Goal: Task Accomplishment & Management: Manage account settings

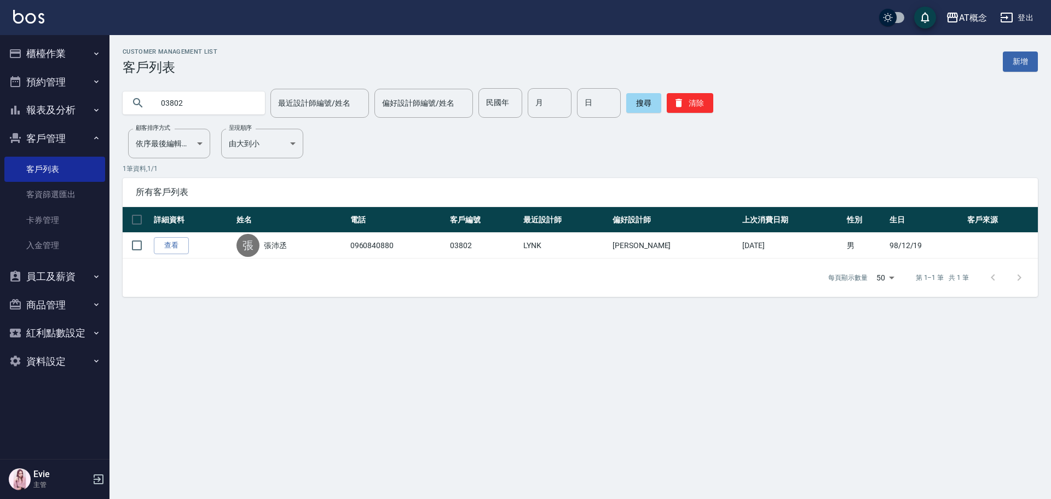
drag, startPoint x: 203, startPoint y: 102, endPoint x: 64, endPoint y: 120, distance: 140.7
click at [64, 120] on div "AT概念 登出 櫃檯作業 打帳單 帳單列表 現金收支登錄 高階收支登錄 材料自購登錄 每日結帳 排班表 現場電腦打卡 預約管理 預約管理 單日預約紀錄 單週預…" at bounding box center [525, 249] width 1051 height 499
type input "00008"
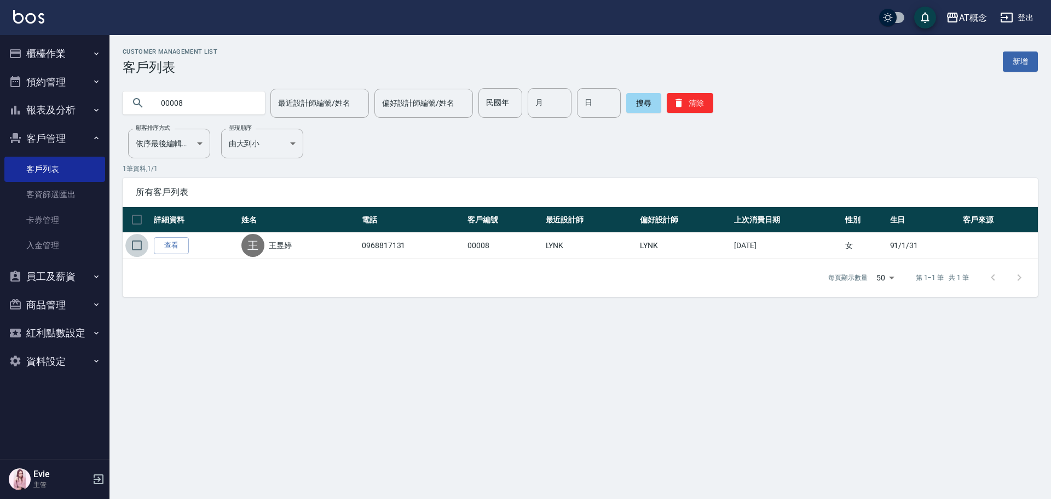
drag, startPoint x: 137, startPoint y: 241, endPoint x: 211, endPoint y: 304, distance: 97.1
click at [137, 241] on input "checkbox" at bounding box center [136, 245] width 23 height 23
checkbox input "true"
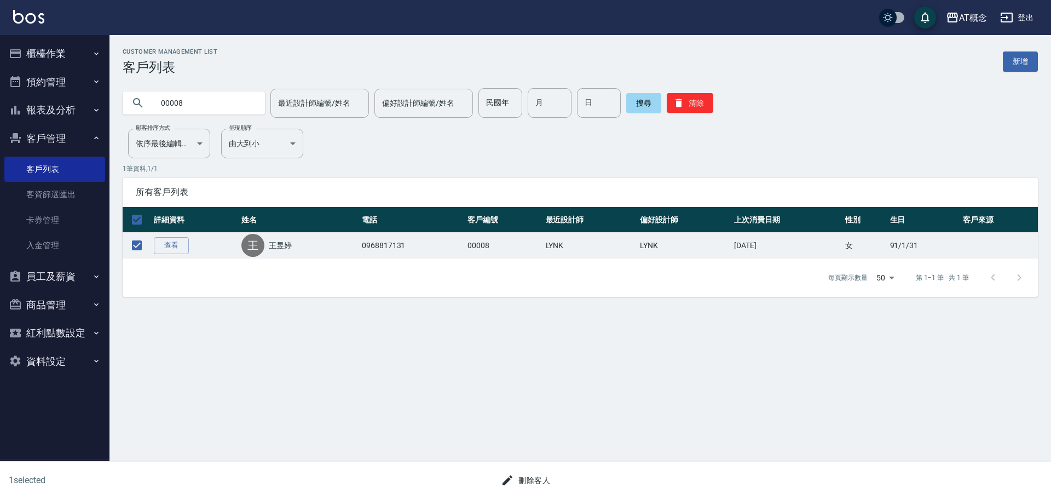
click at [533, 475] on button "刪除客人" at bounding box center [526, 480] width 58 height 20
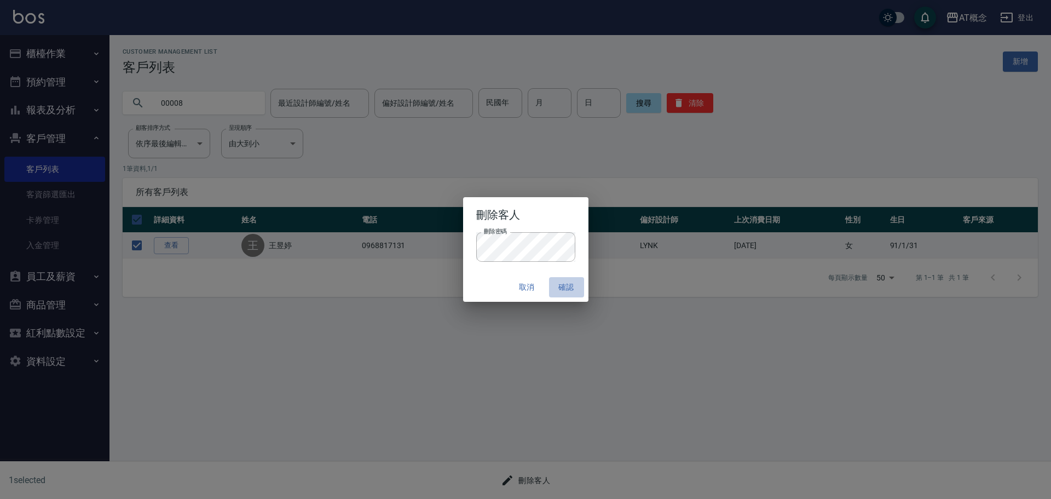
click at [562, 284] on button "確認" at bounding box center [566, 287] width 35 height 20
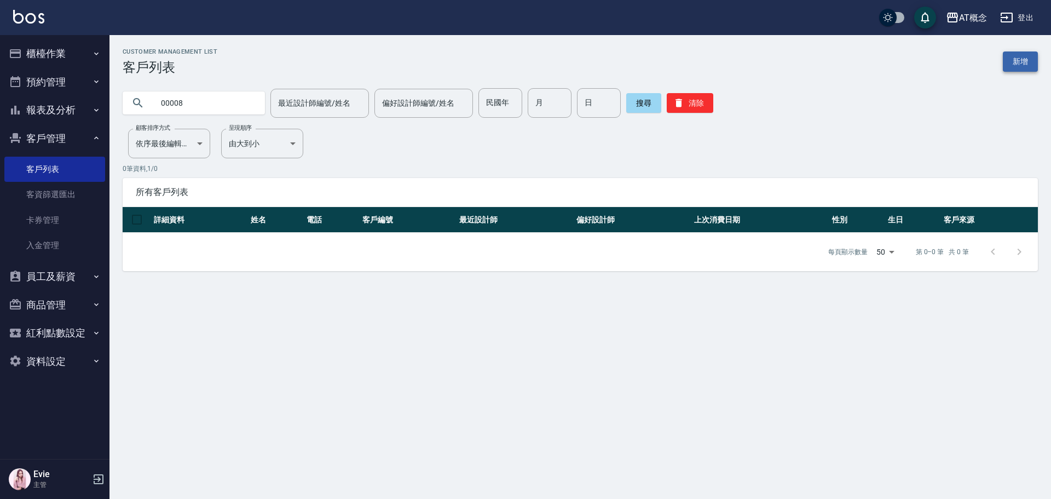
click at [1020, 57] on link "新增" at bounding box center [1020, 61] width 35 height 20
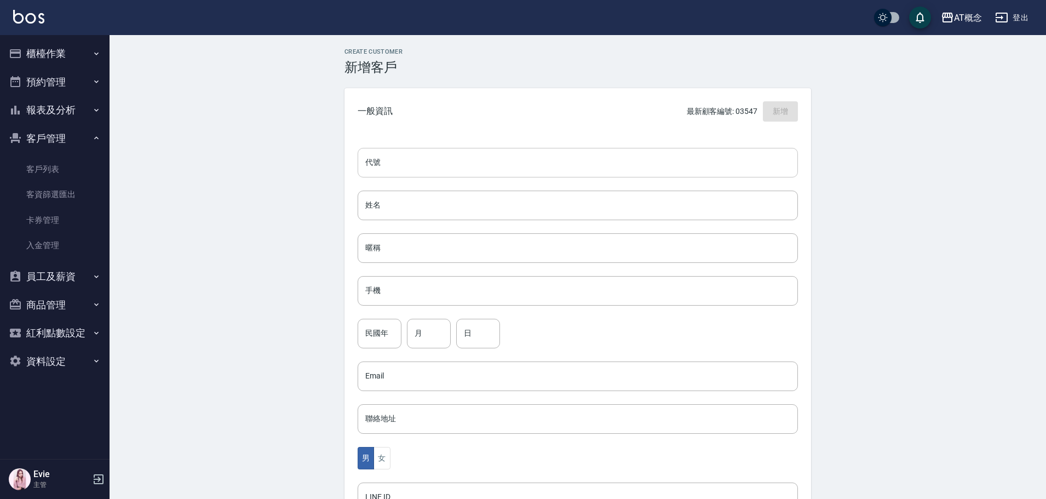
click at [467, 163] on input "代號" at bounding box center [577, 163] width 440 height 30
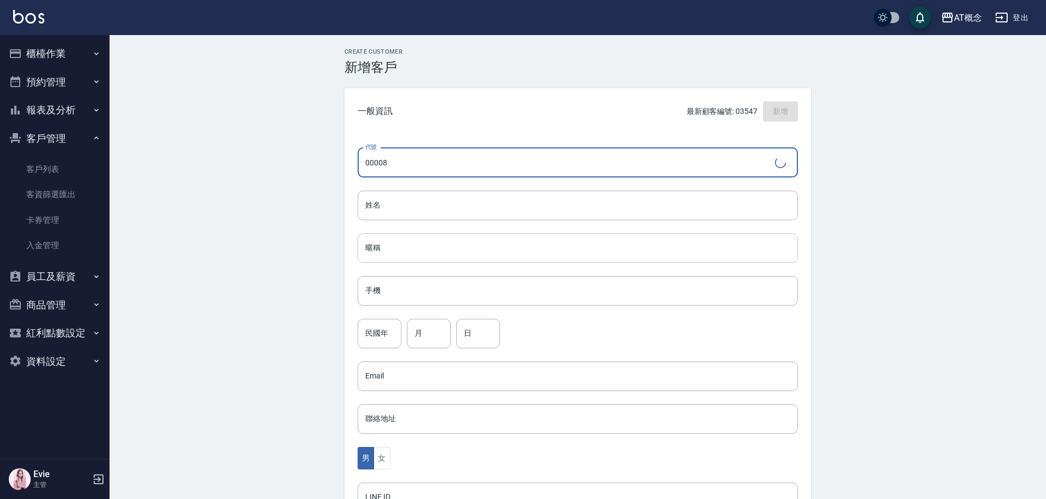
type input "00008"
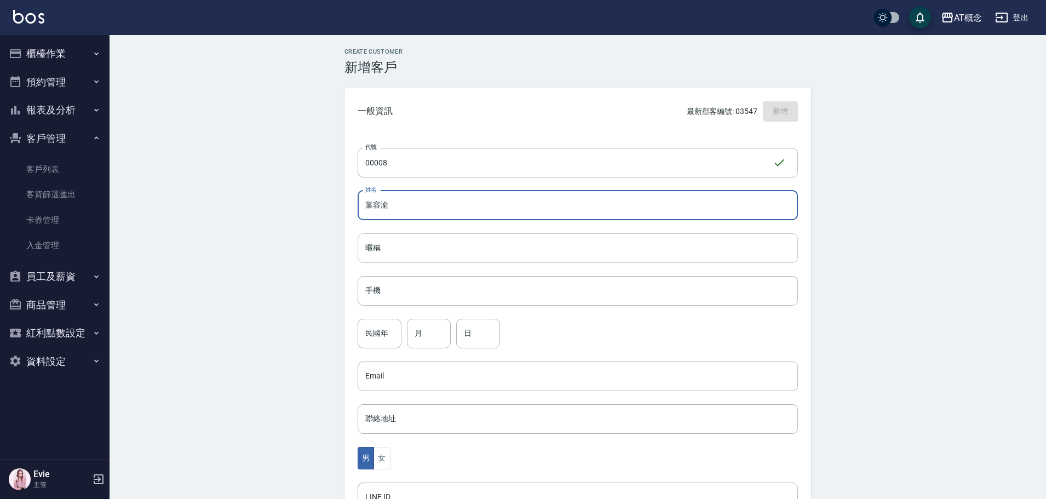
type input "葉容渝"
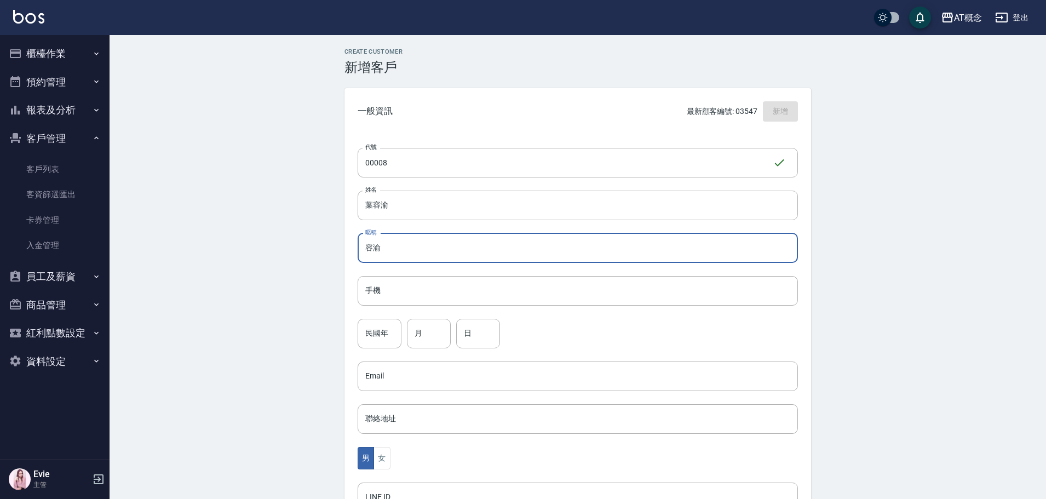
type input "容渝"
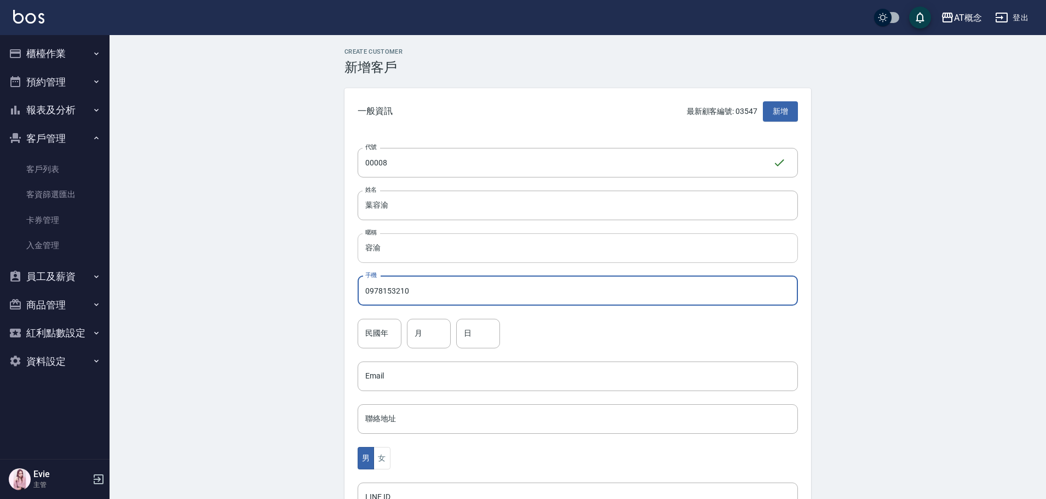
type input "0978153210"
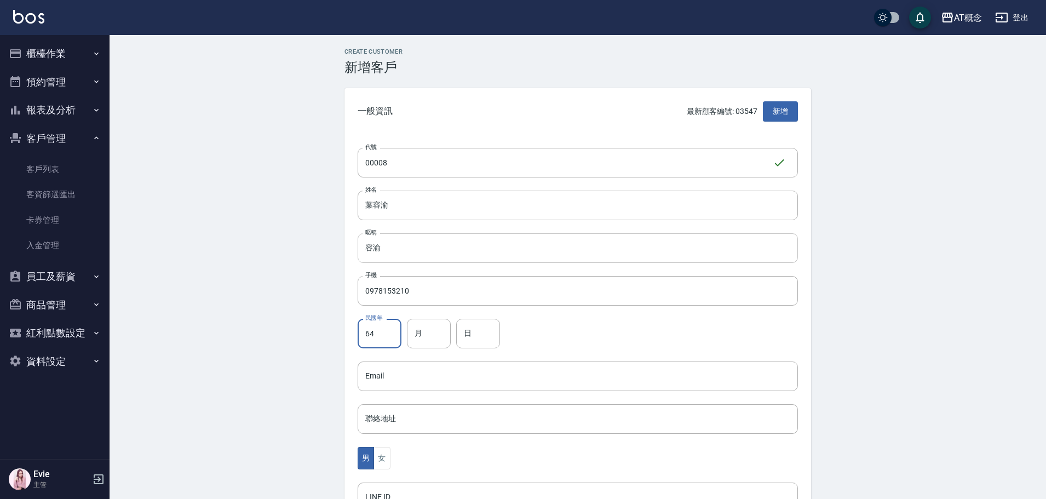
type input "64"
type input "8"
type input "21"
drag, startPoint x: 378, startPoint y: 453, endPoint x: 421, endPoint y: 420, distance: 54.6
click at [378, 453] on button "女" at bounding box center [381, 458] width 16 height 22
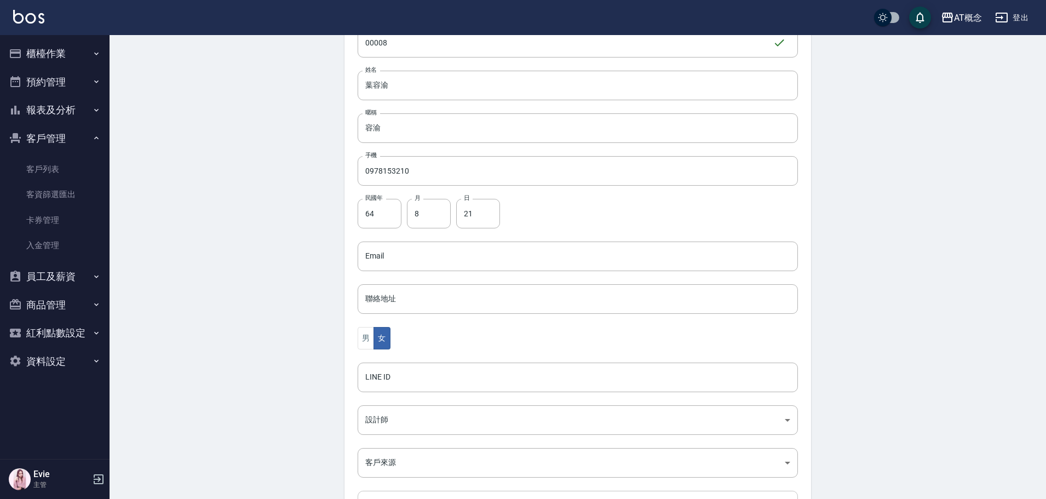
scroll to position [214, 0]
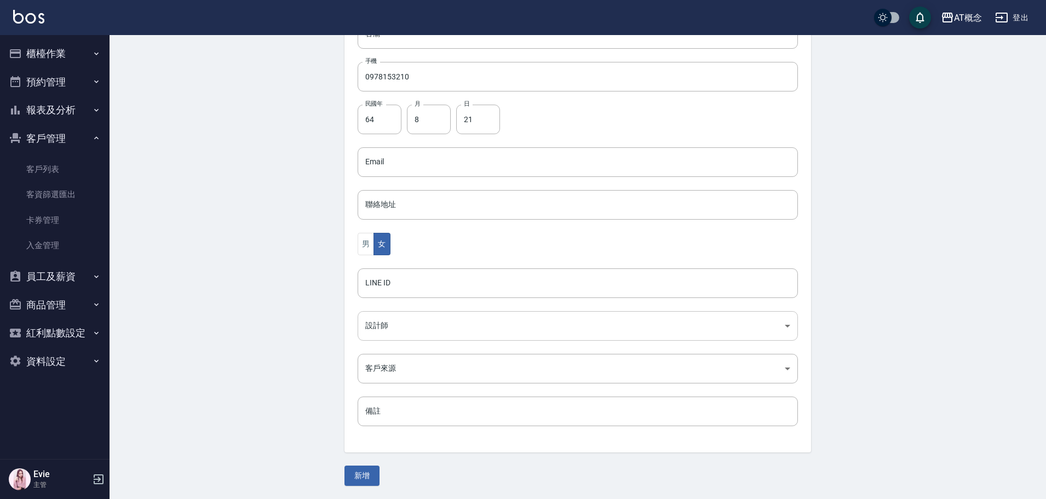
click at [399, 330] on body "AT概念 登出 櫃檯作業 打帳單 帳單列表 現金收支登錄 高階收支登錄 材料自購登錄 每日結帳 排班表 現場電腦打卡 預約管理 預約管理 單日預約紀錄 單週預…" at bounding box center [523, 142] width 1046 height 713
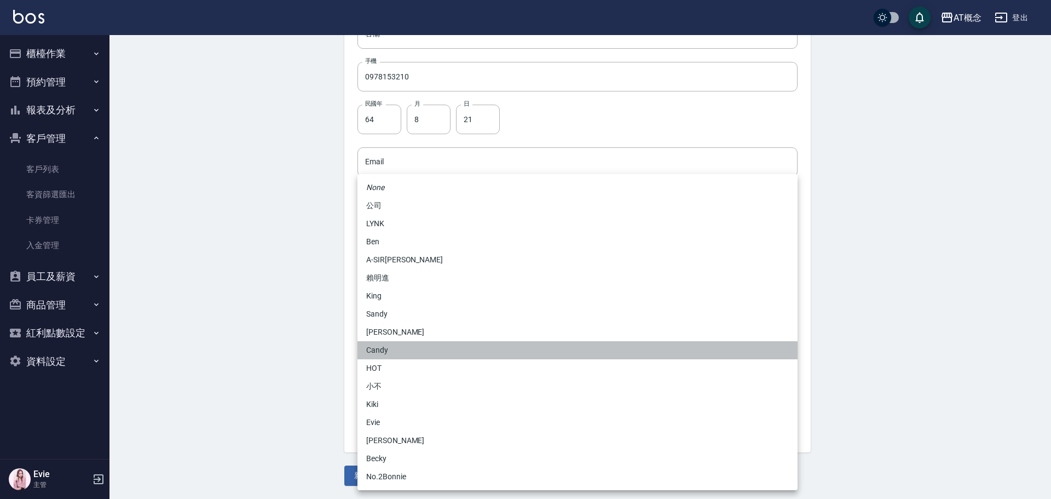
click at [377, 350] on li "Candy" at bounding box center [577, 350] width 440 height 18
type input "95c88325-489e-4505-91c2-94462fb1bea6"
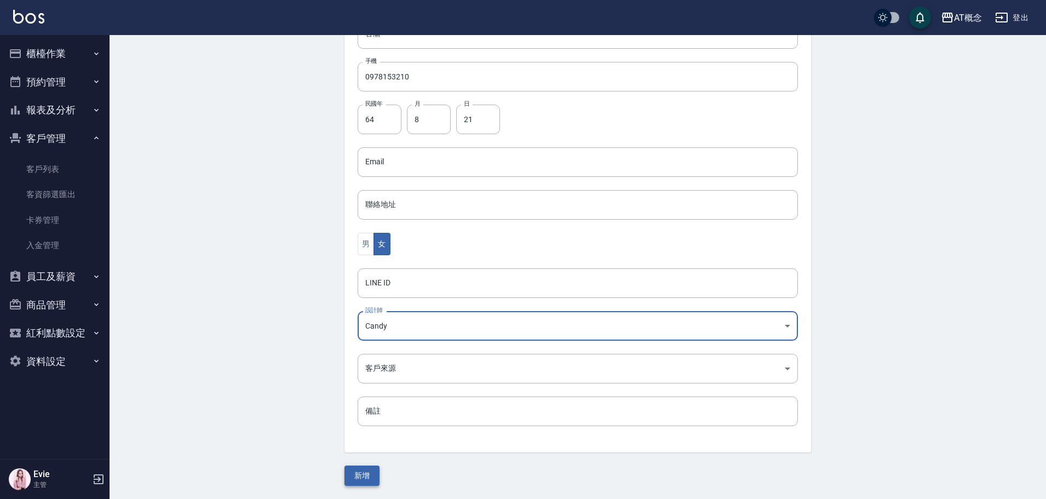
click at [366, 473] on button "新增" at bounding box center [361, 475] width 35 height 20
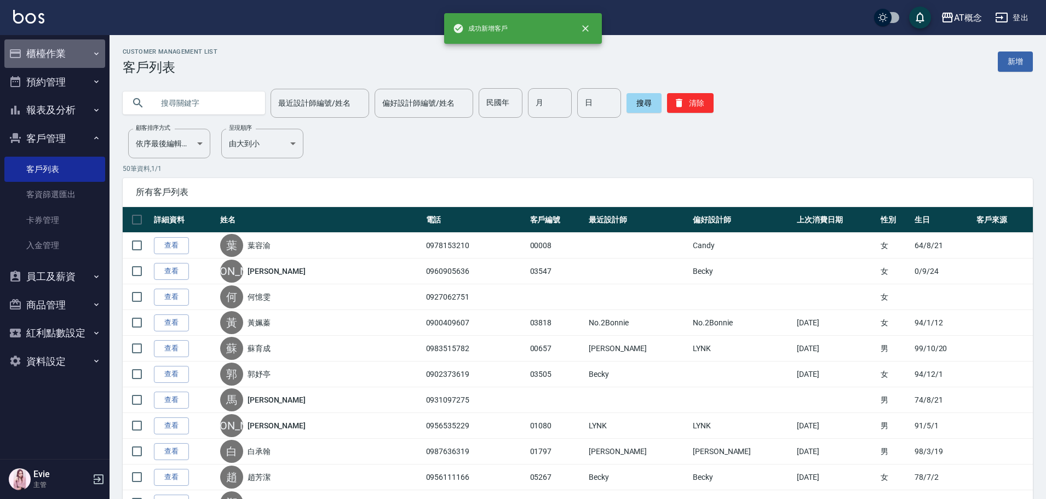
drag, startPoint x: 45, startPoint y: 53, endPoint x: 54, endPoint y: 58, distance: 9.9
click at [46, 53] on button "櫃檯作業" at bounding box center [54, 53] width 101 height 28
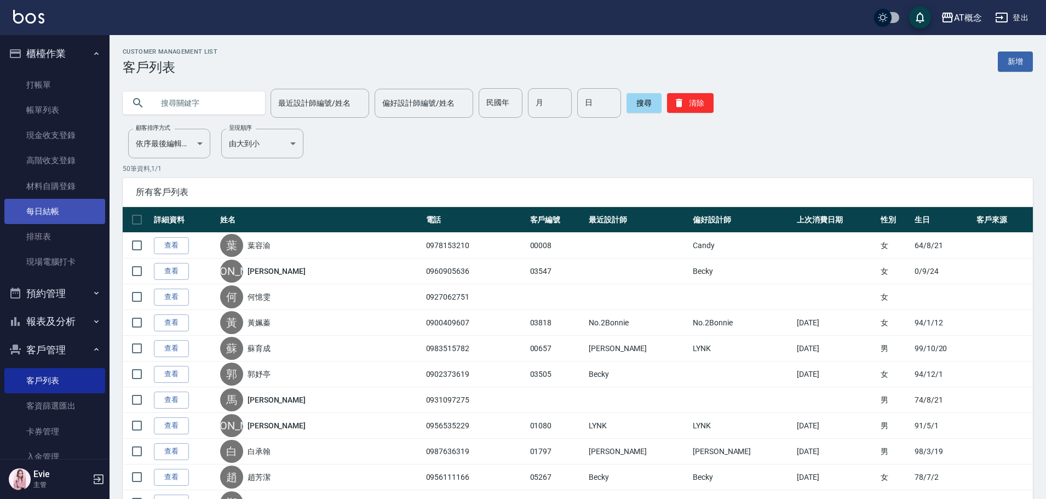
click at [53, 213] on link "每日結帳" at bounding box center [54, 211] width 101 height 25
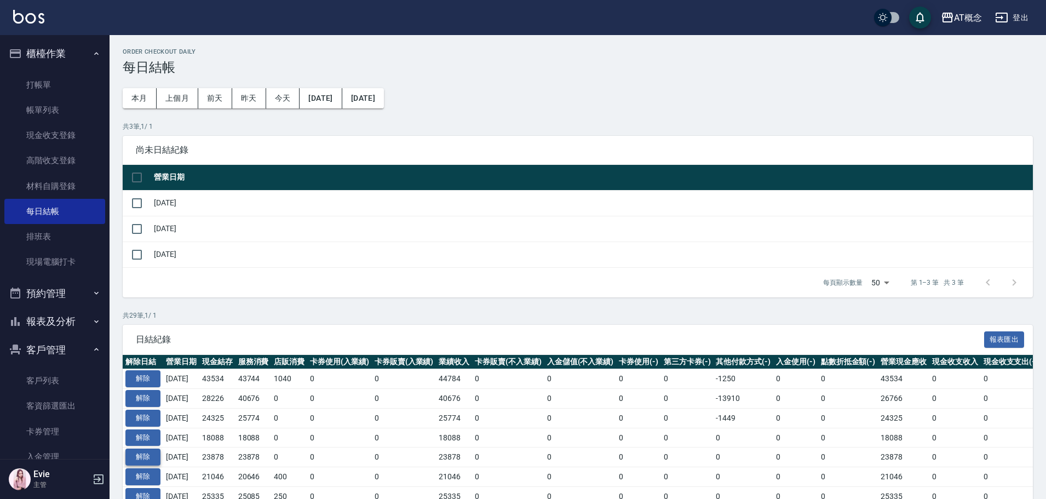
click at [143, 456] on button "解除" at bounding box center [142, 456] width 35 height 17
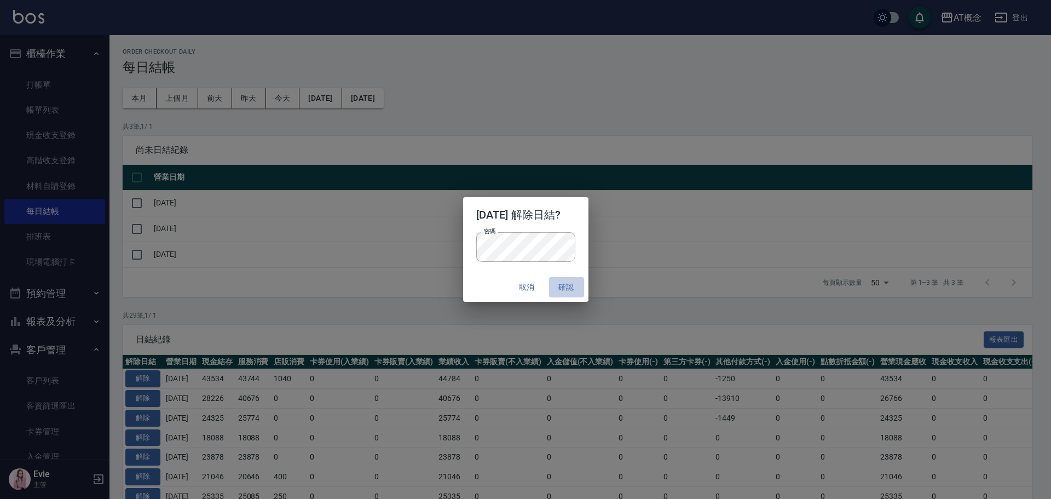
click at [574, 287] on button "確認" at bounding box center [566, 287] width 35 height 20
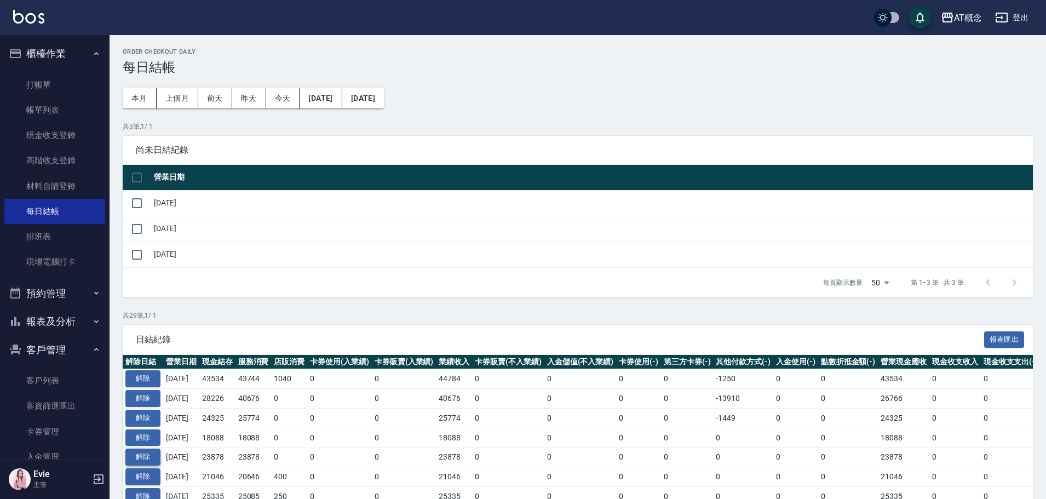
click at [153, 453] on button "解除" at bounding box center [142, 456] width 35 height 17
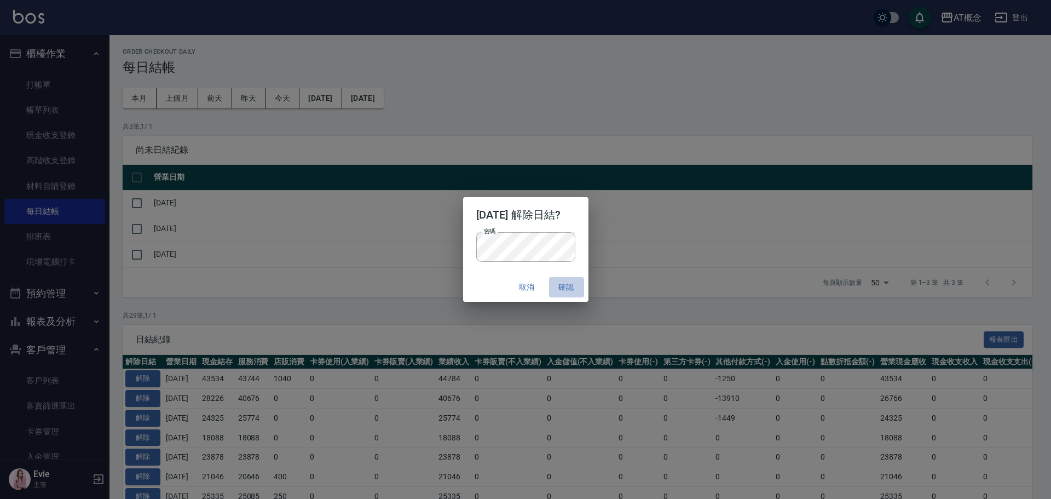
click at [573, 284] on button "確認" at bounding box center [566, 287] width 35 height 20
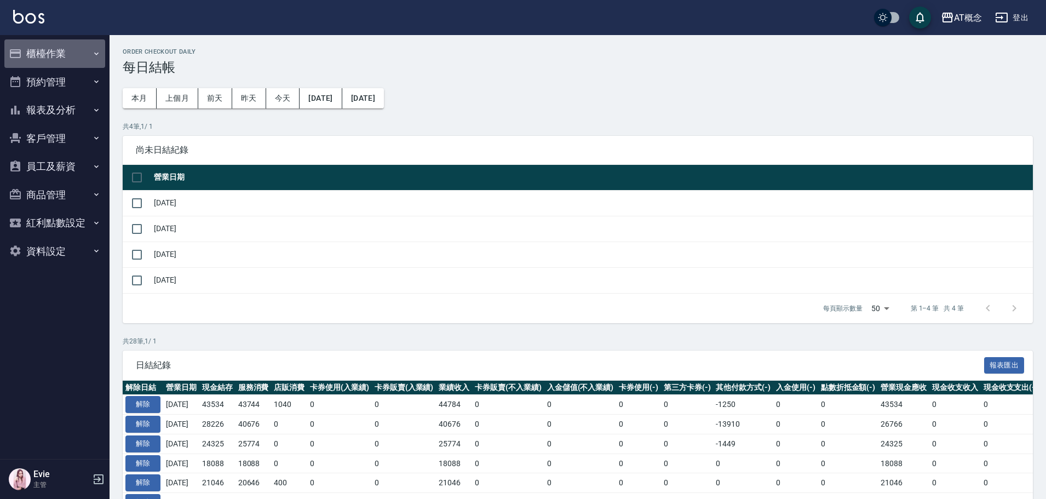
click at [37, 51] on button "櫃檯作業" at bounding box center [54, 53] width 101 height 28
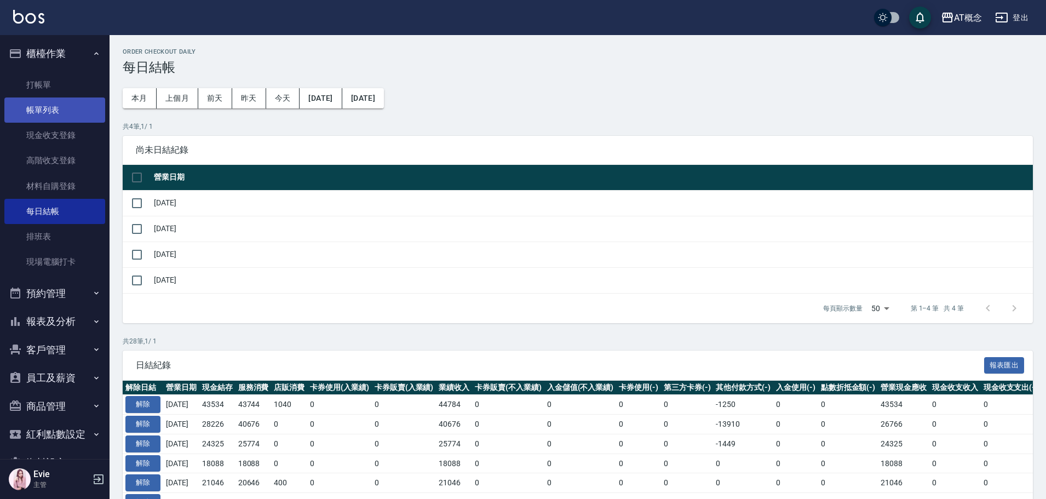
click at [51, 113] on link "帳單列表" at bounding box center [54, 109] width 101 height 25
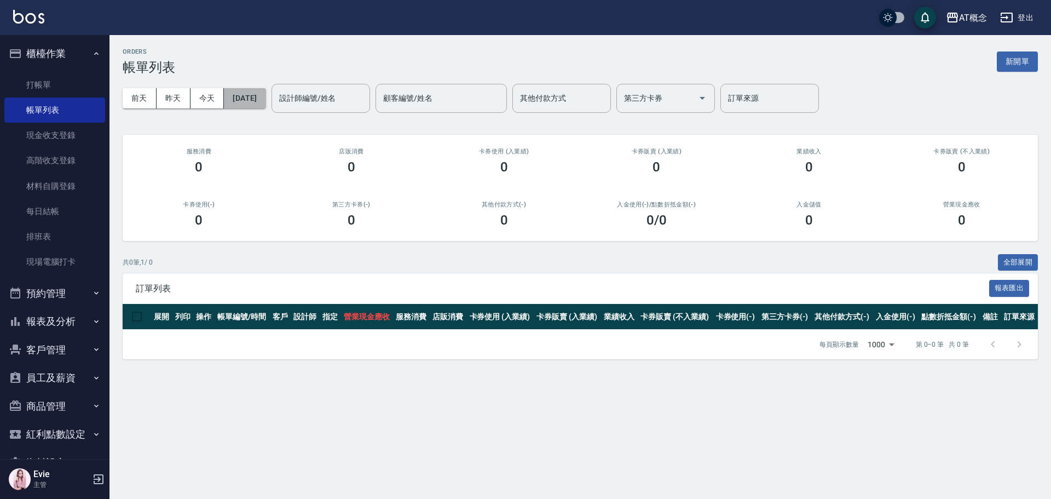
click at [262, 98] on button "[DATE]" at bounding box center [245, 98] width 42 height 20
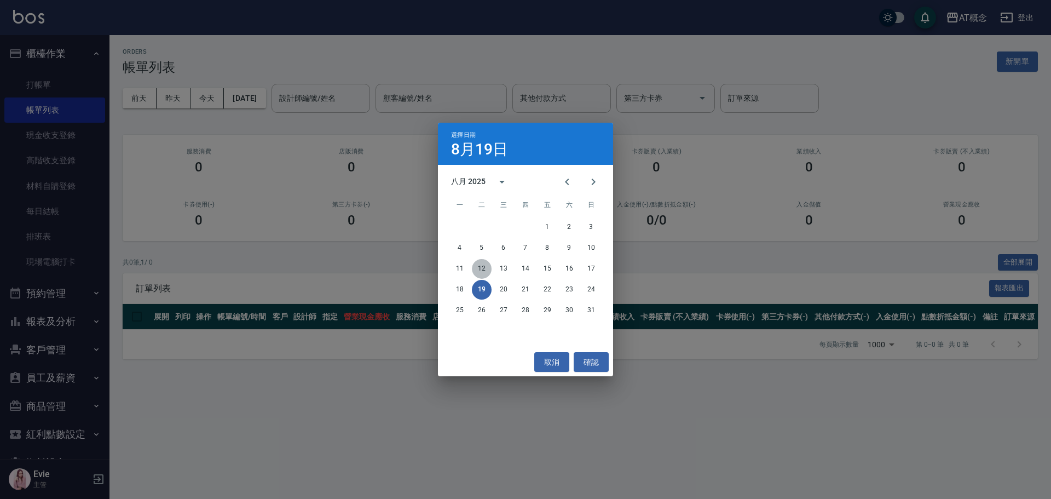
click at [483, 268] on button "12" at bounding box center [482, 269] width 20 height 20
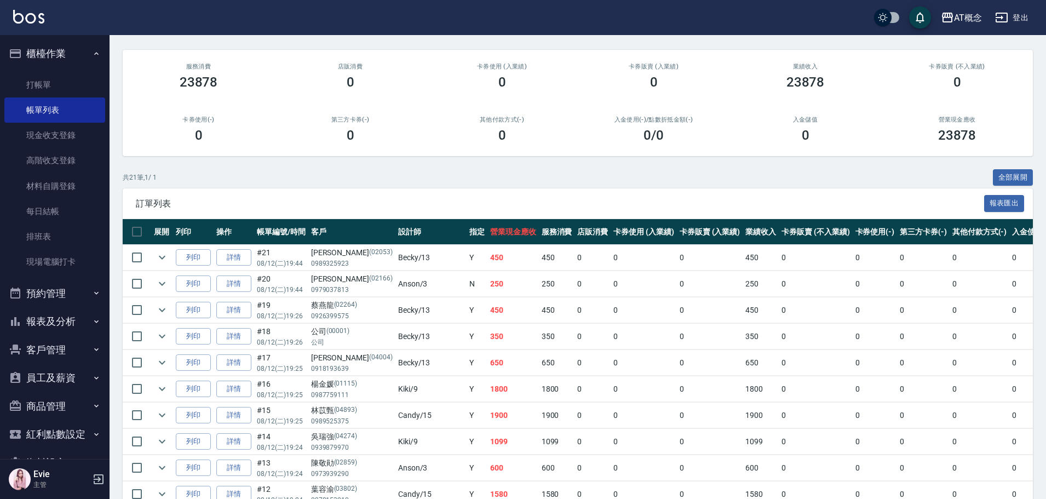
scroll to position [219, 0]
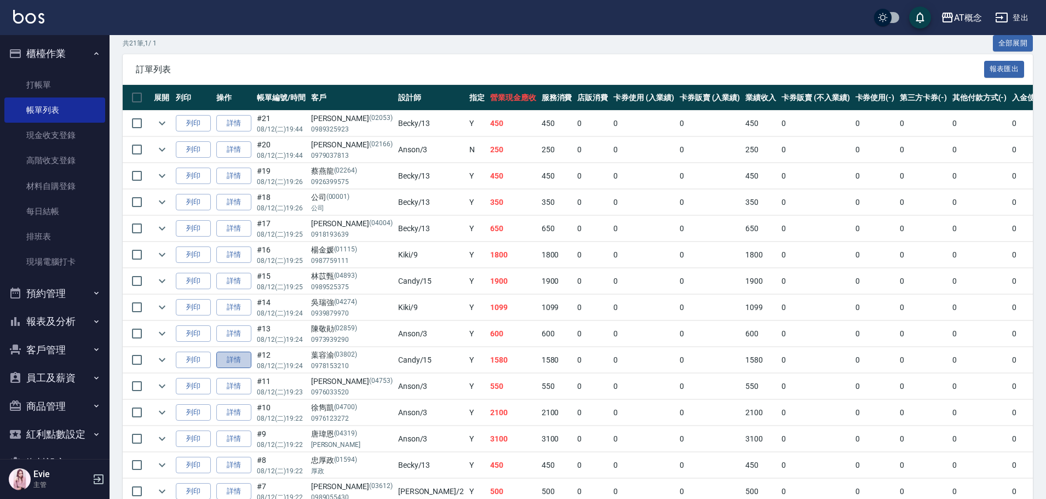
click at [226, 360] on link "詳情" at bounding box center [233, 359] width 35 height 17
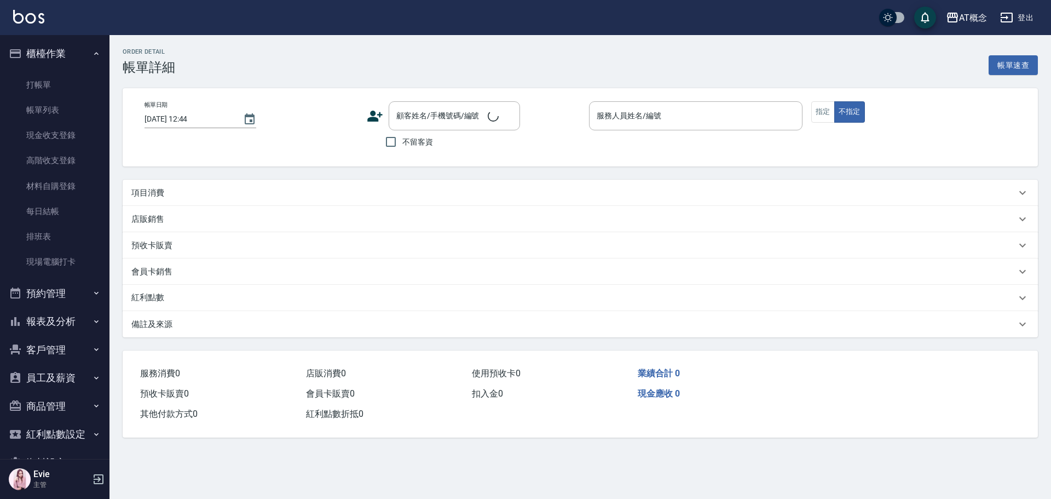
type input "2025/08/12 19:24"
type input "Candy-15"
type input "150"
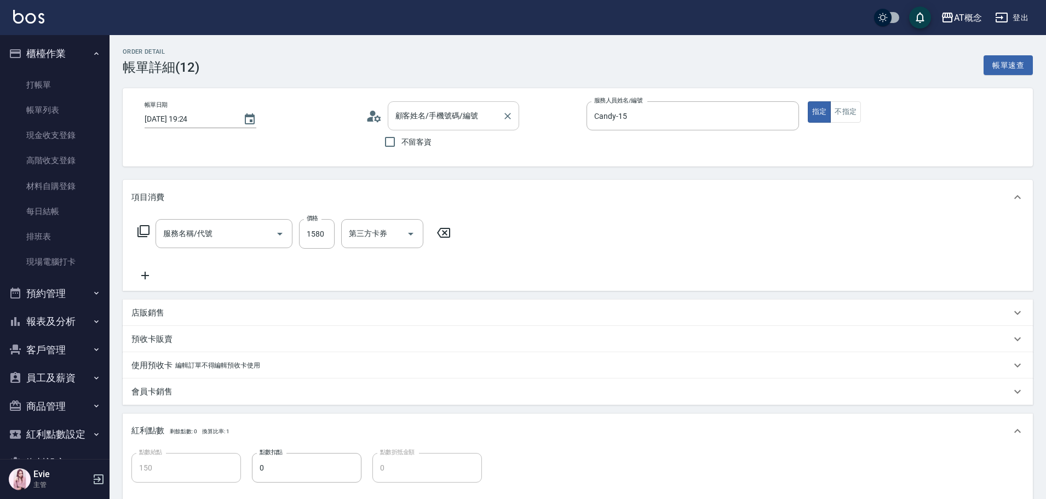
type input "400 染髮(400)"
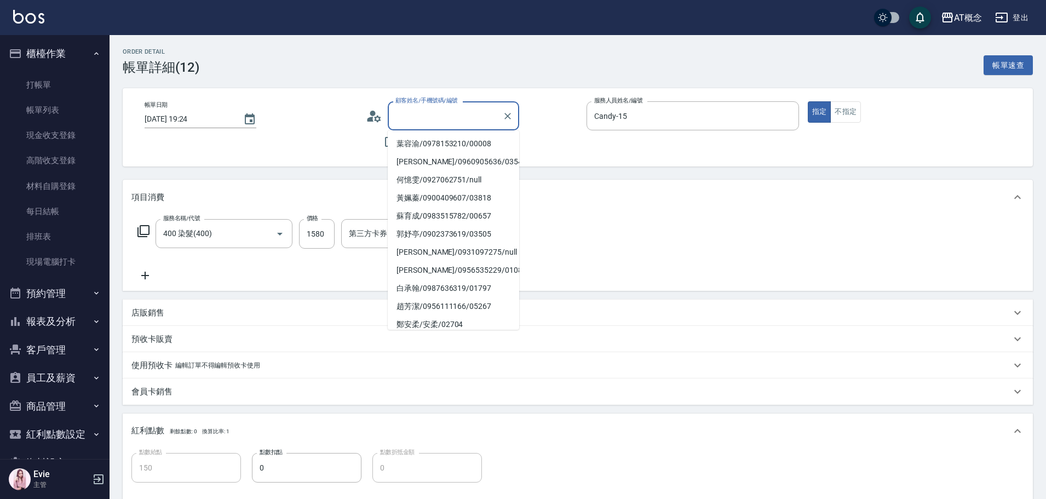
click at [446, 115] on input "顧客姓名/手機號碼/編號" at bounding box center [445, 115] width 105 height 19
click at [465, 147] on li "葉容渝/0978153210/00008" at bounding box center [453, 144] width 131 height 18
type input "葉容渝/0978153210/00008"
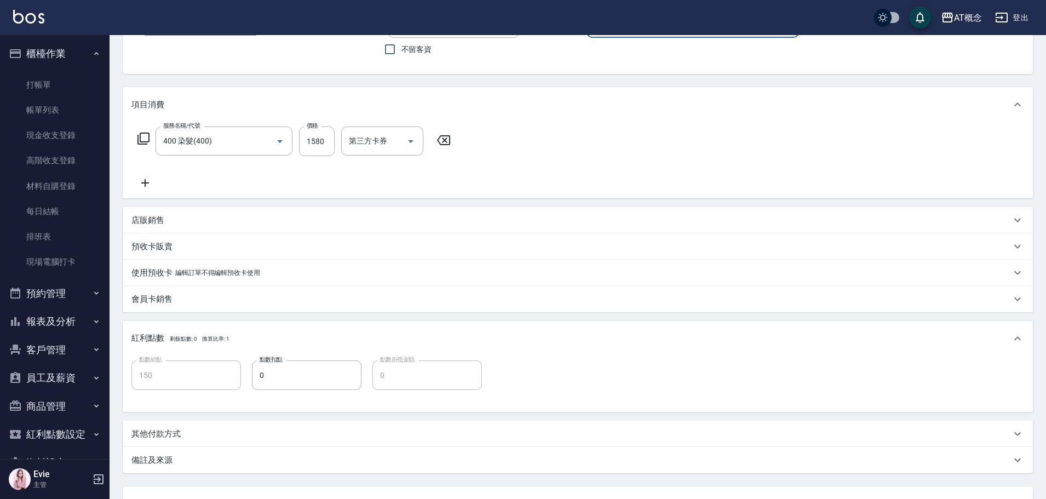
scroll to position [185, 0]
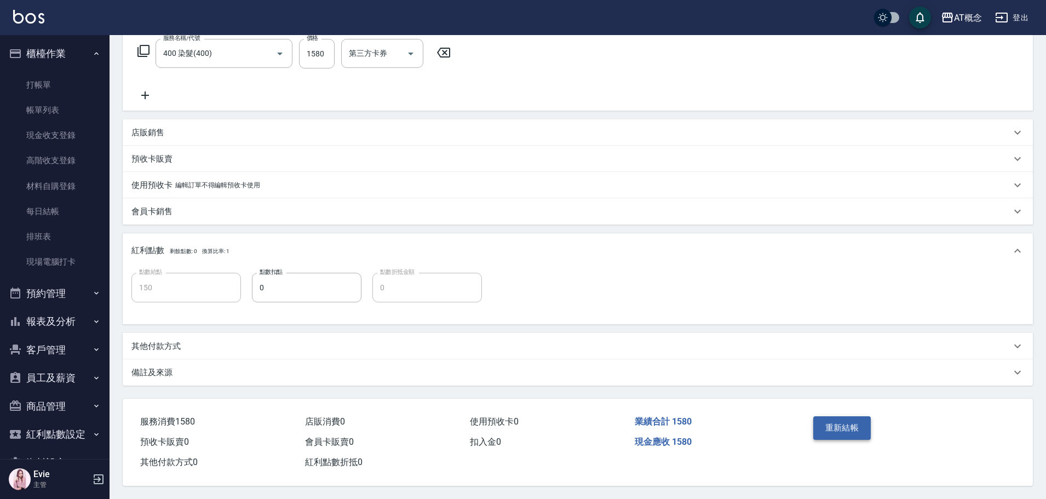
click at [844, 423] on button "重新結帳" at bounding box center [842, 427] width 58 height 23
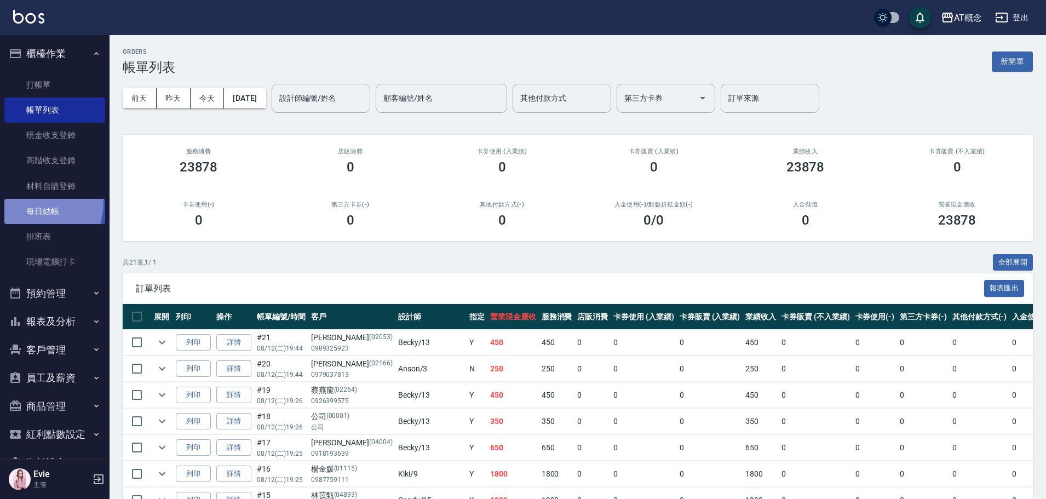
click at [21, 201] on link "每日結帳" at bounding box center [54, 211] width 101 height 25
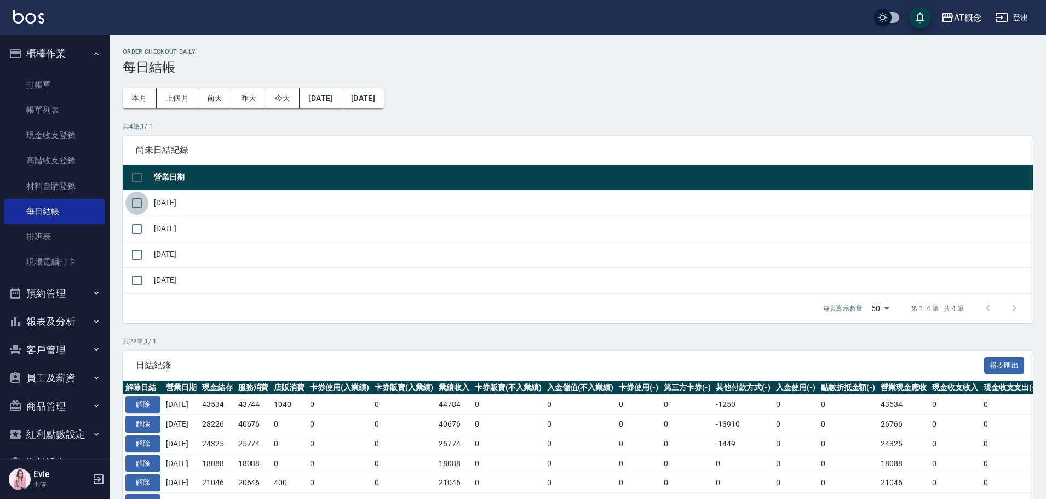
click at [136, 203] on input "checkbox" at bounding box center [136, 203] width 23 height 23
checkbox input "true"
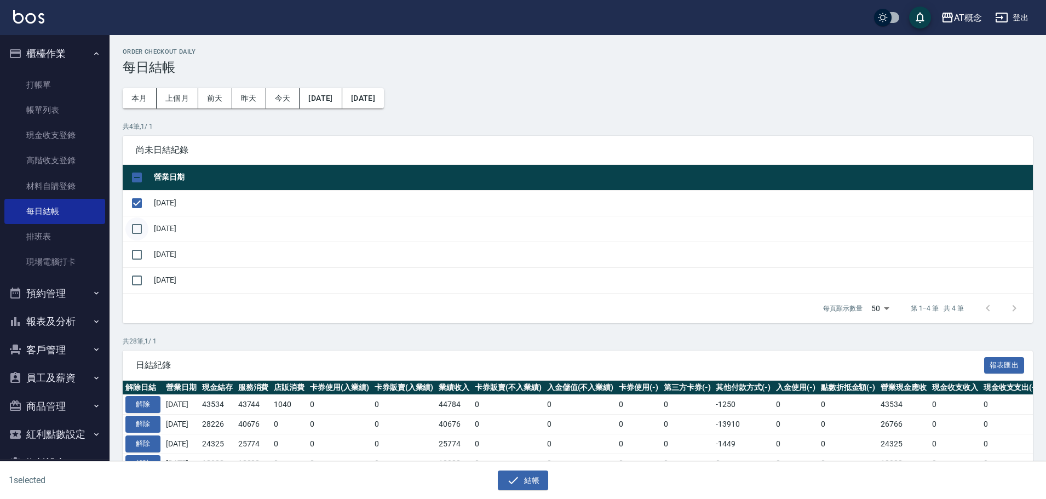
click at [140, 227] on input "checkbox" at bounding box center [136, 228] width 23 height 23
checkbox input "true"
click at [134, 258] on input "checkbox" at bounding box center [136, 254] width 23 height 23
checkbox input "true"
click at [529, 478] on button "結帳" at bounding box center [523, 480] width 51 height 20
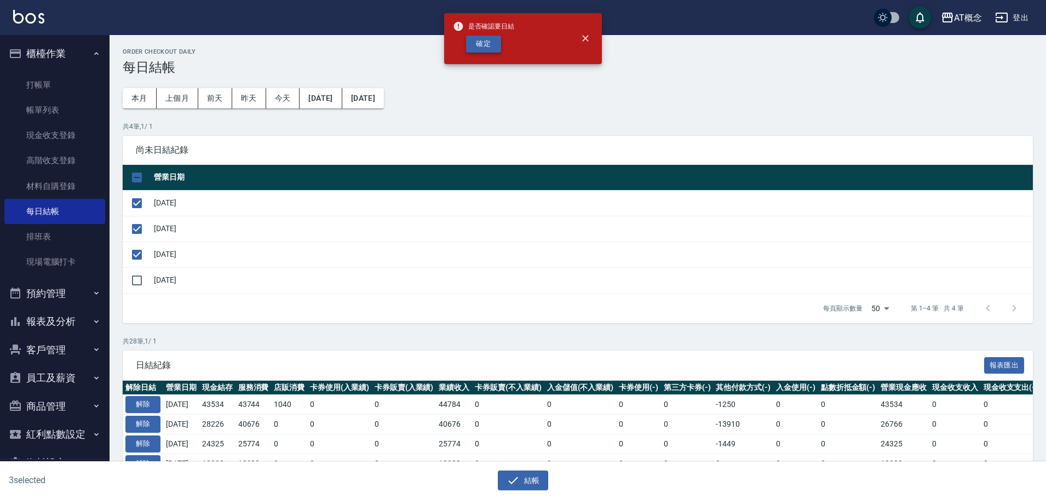
click at [485, 47] on button "確定" at bounding box center [483, 44] width 35 height 17
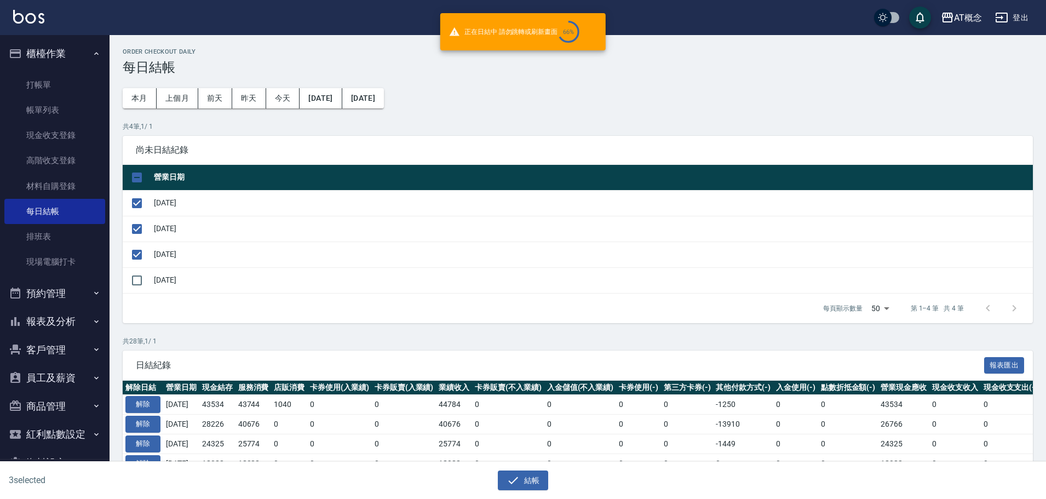
checkbox input "false"
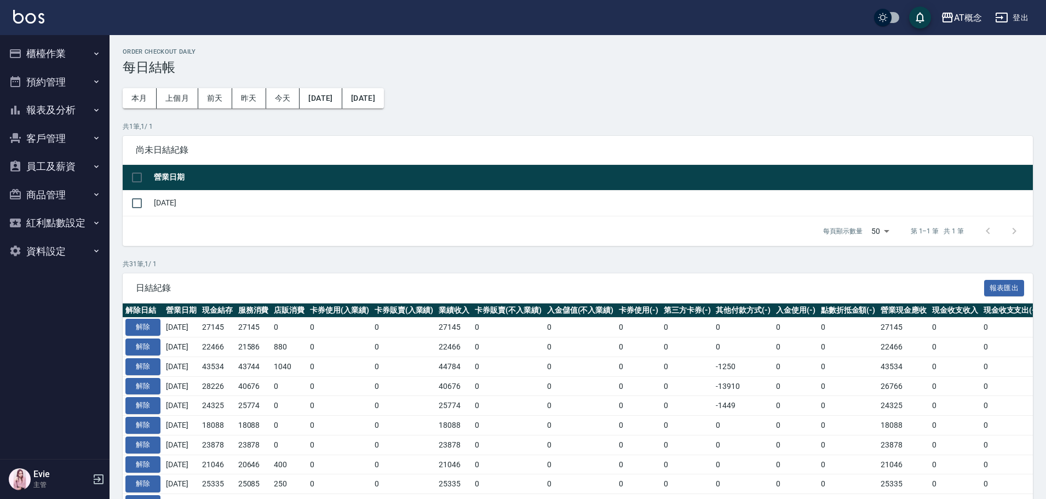
click at [44, 142] on button "客戶管理" at bounding box center [54, 138] width 101 height 28
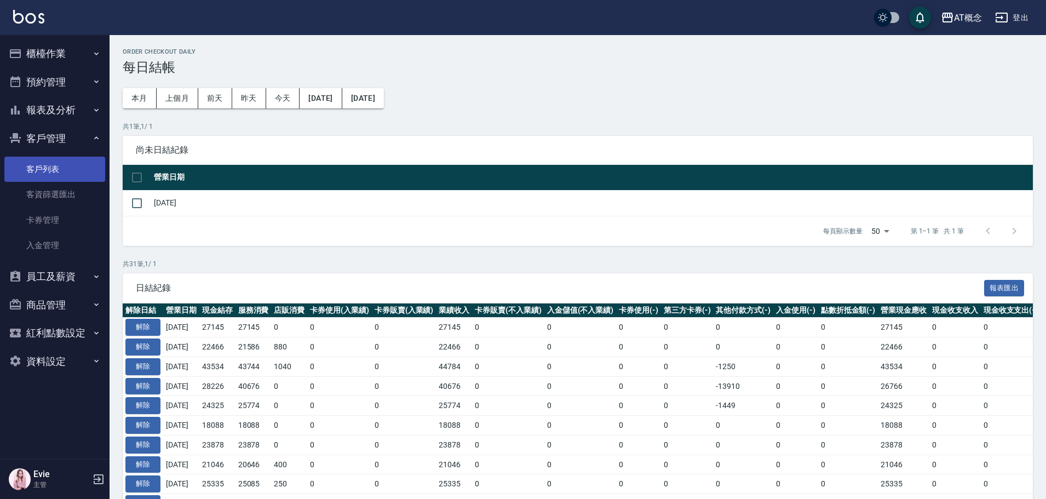
click at [46, 159] on link "客戶列表" at bounding box center [54, 169] width 101 height 25
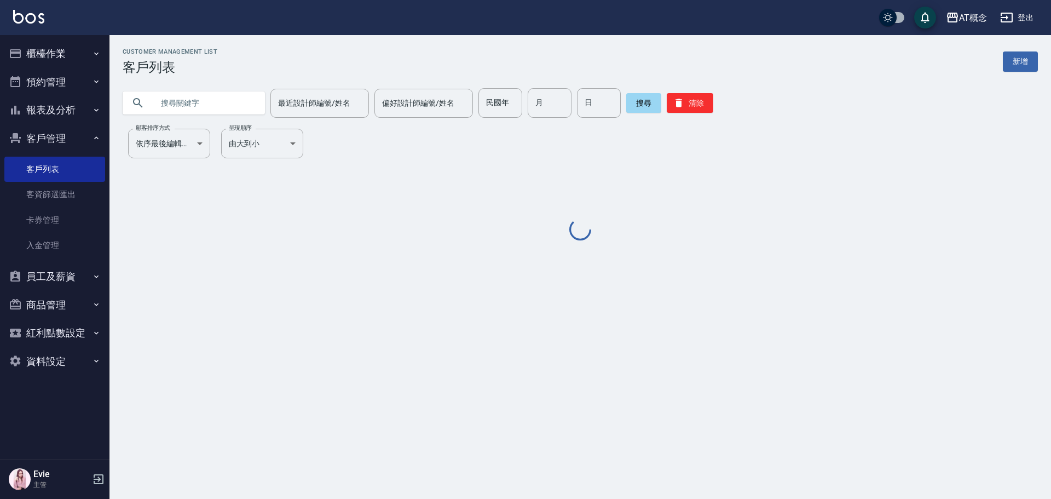
drag, startPoint x: 172, startPoint y: 107, endPoint x: 192, endPoint y: 85, distance: 29.5
click at [175, 103] on input "text" at bounding box center [204, 103] width 103 height 30
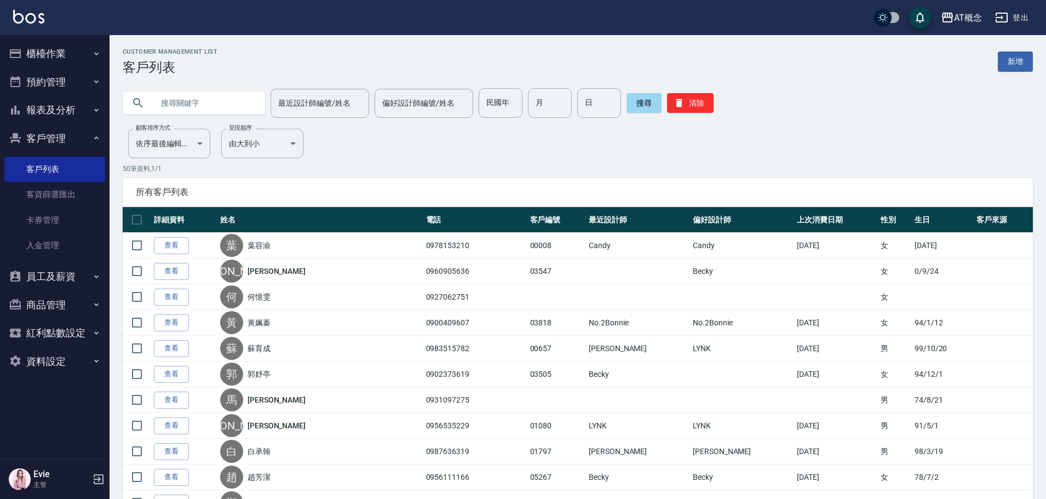
click at [210, 106] on input "text" at bounding box center [204, 103] width 103 height 30
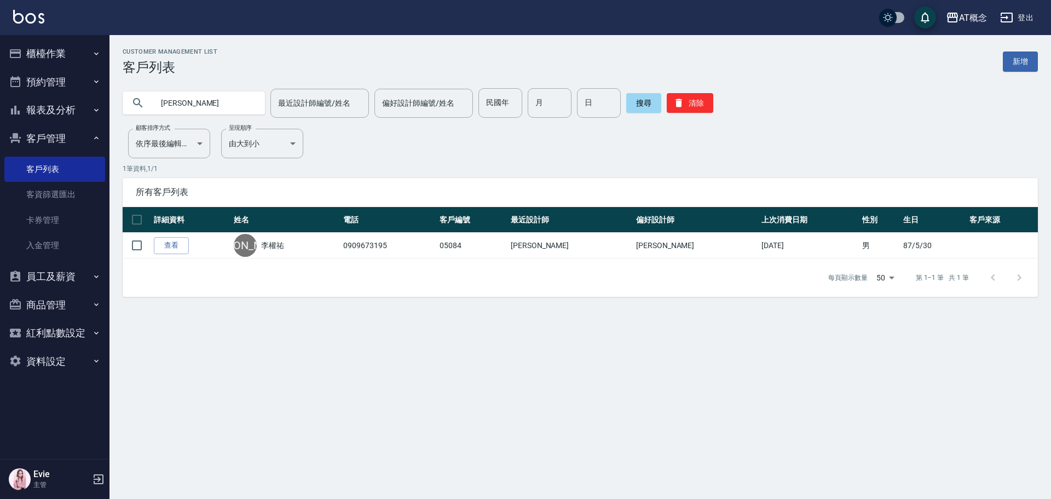
drag, startPoint x: 210, startPoint y: 96, endPoint x: 126, endPoint y: 127, distance: 89.4
click at [128, 113] on div "[PERSON_NAME]" at bounding box center [194, 102] width 142 height 23
type input "0932761673"
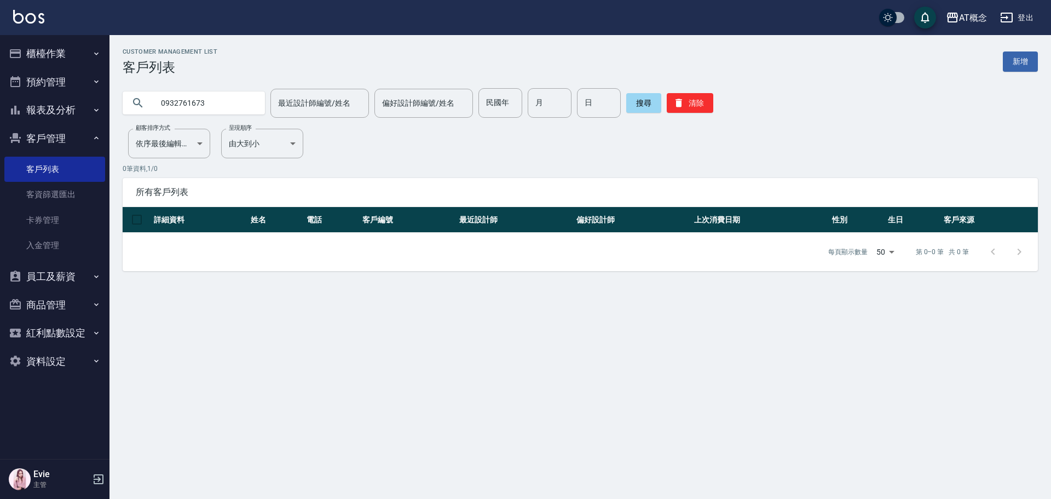
drag, startPoint x: 211, startPoint y: 103, endPoint x: 4, endPoint y: 107, distance: 207.0
click at [4, 107] on div "AT概念 登出 櫃檯作業 打帳單 帳單列表 現金收支登錄 高階收支登錄 材料自購登錄 每日結帳 排班表 現場電腦打卡 預約管理 預約管理 單日預約紀錄 單週預…" at bounding box center [525, 249] width 1051 height 499
click at [687, 99] on button "清除" at bounding box center [690, 103] width 47 height 20
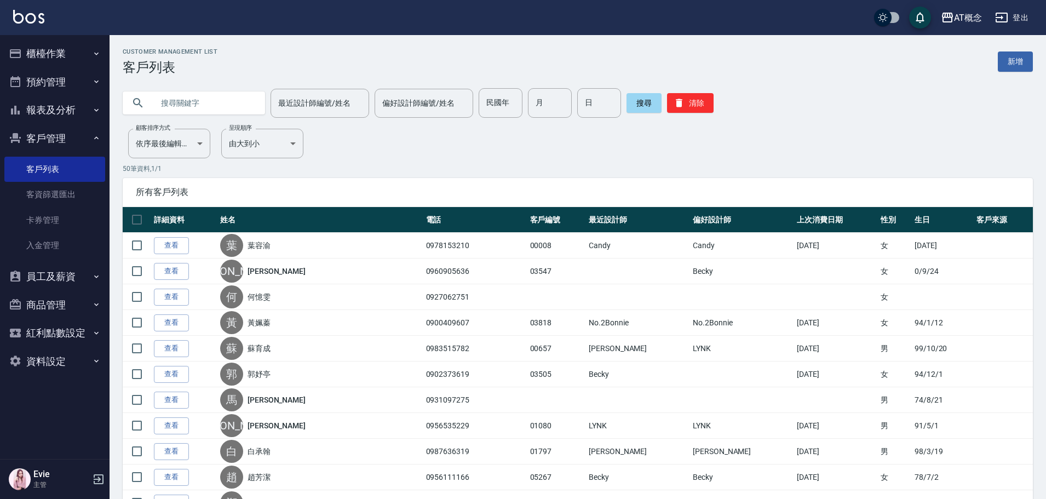
click at [215, 99] on input "text" at bounding box center [204, 103] width 103 height 30
paste input "0932761673"
click at [645, 99] on button "搜尋" at bounding box center [643, 103] width 35 height 20
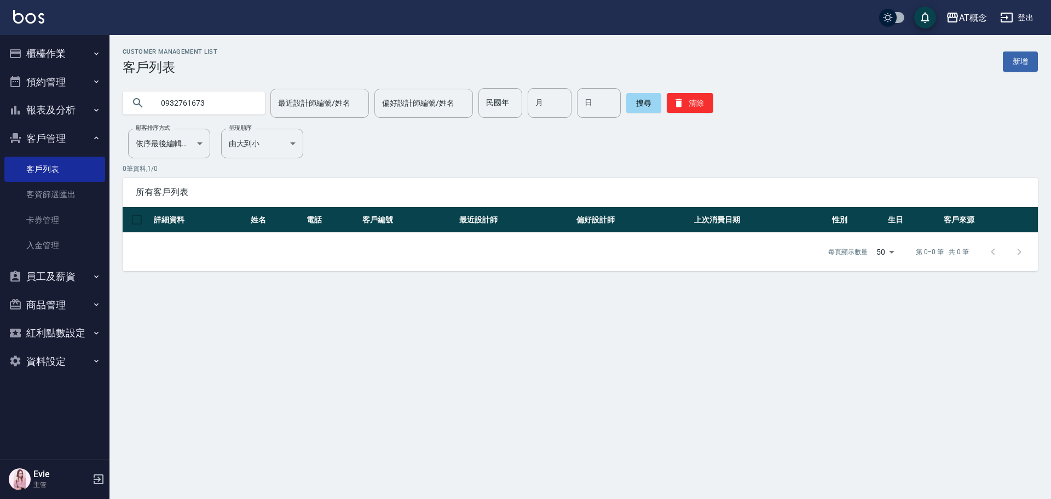
drag, startPoint x: 217, startPoint y: 103, endPoint x: 65, endPoint y: 123, distance: 152.8
click at [26, 107] on div "AT概念 登出 櫃檯作業 打帳單 帳單列表 現金收支登錄 高階收支登錄 材料自購登錄 每日結帳 排班表 現場電腦打卡 預約管理 預約管理 單日預約紀錄 單週預…" at bounding box center [525, 249] width 1051 height 499
type input "蔣逸"
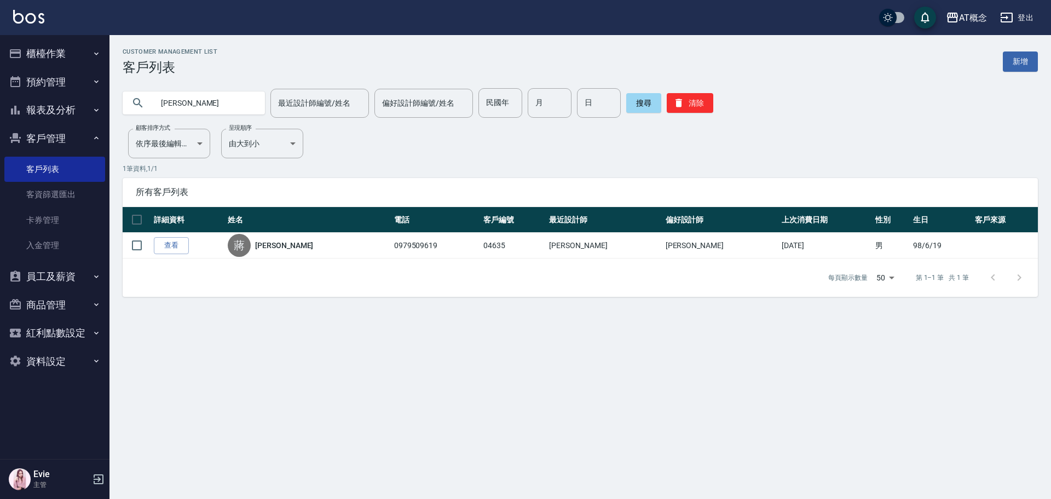
drag, startPoint x: 46, startPoint y: 128, endPoint x: 48, endPoint y: 134, distance: 6.2
click at [46, 128] on button "客戶管理" at bounding box center [54, 138] width 101 height 28
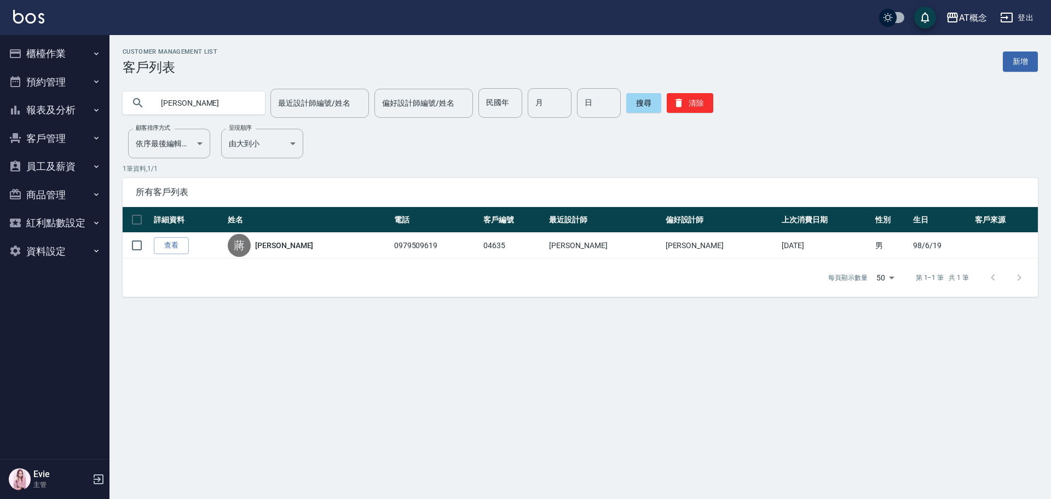
click at [51, 134] on button "客戶管理" at bounding box center [54, 138] width 101 height 28
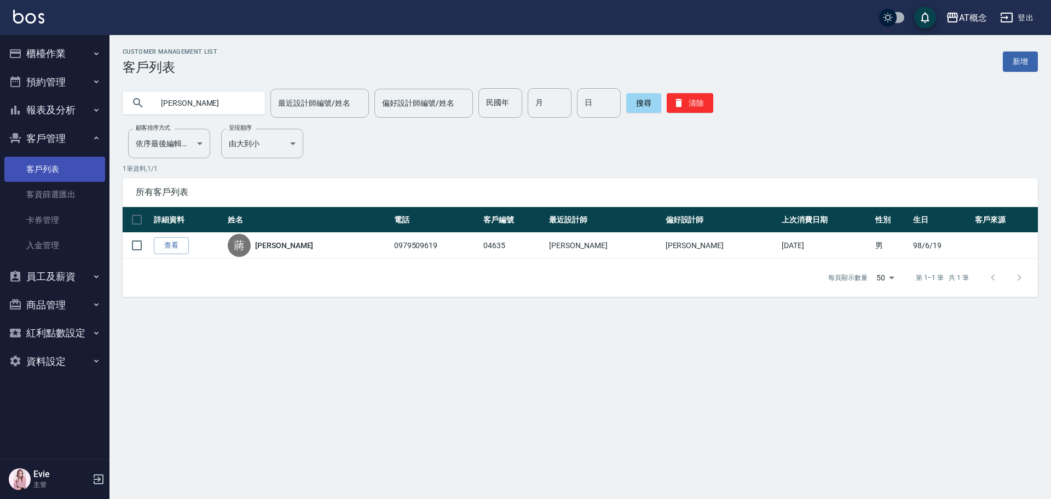
click at [49, 169] on link "客戶列表" at bounding box center [54, 169] width 101 height 25
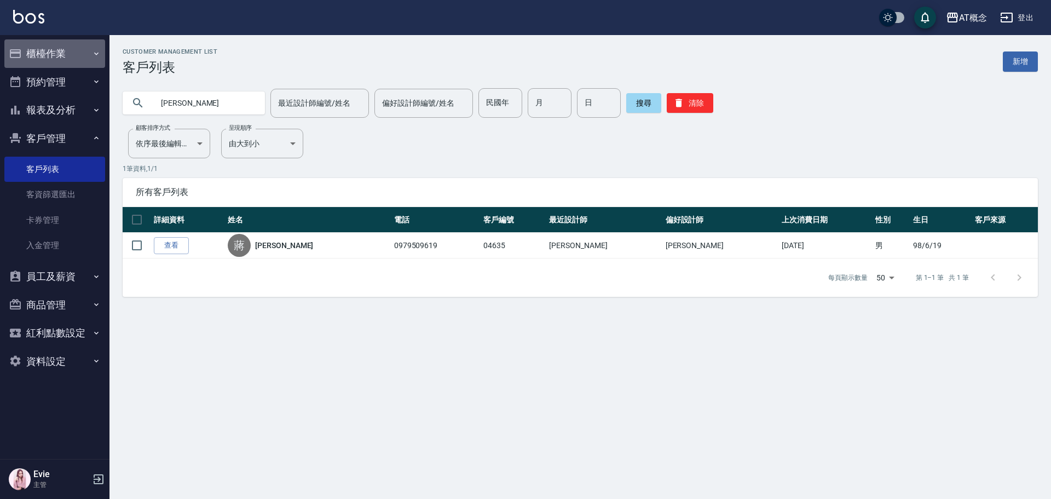
click at [48, 48] on button "櫃檯作業" at bounding box center [54, 53] width 101 height 28
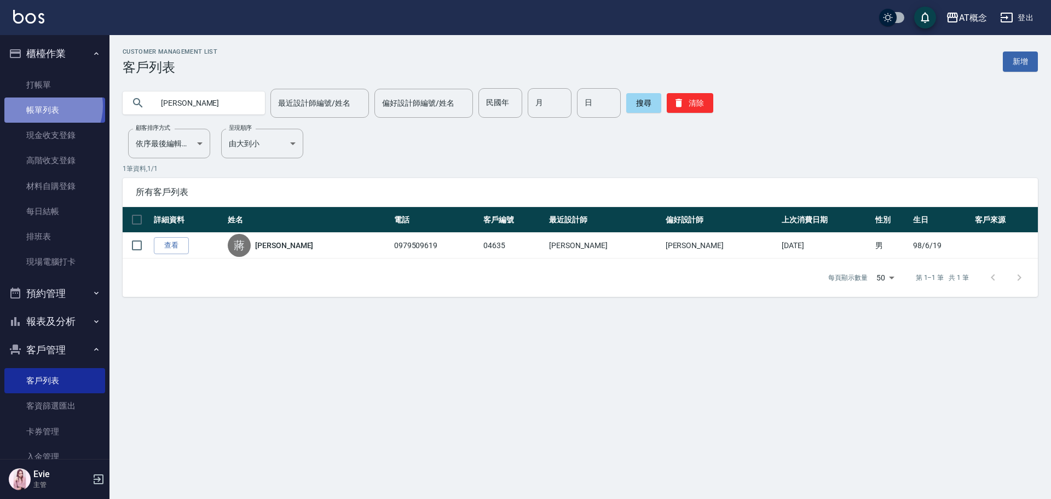
click at [44, 106] on link "帳單列表" at bounding box center [54, 109] width 101 height 25
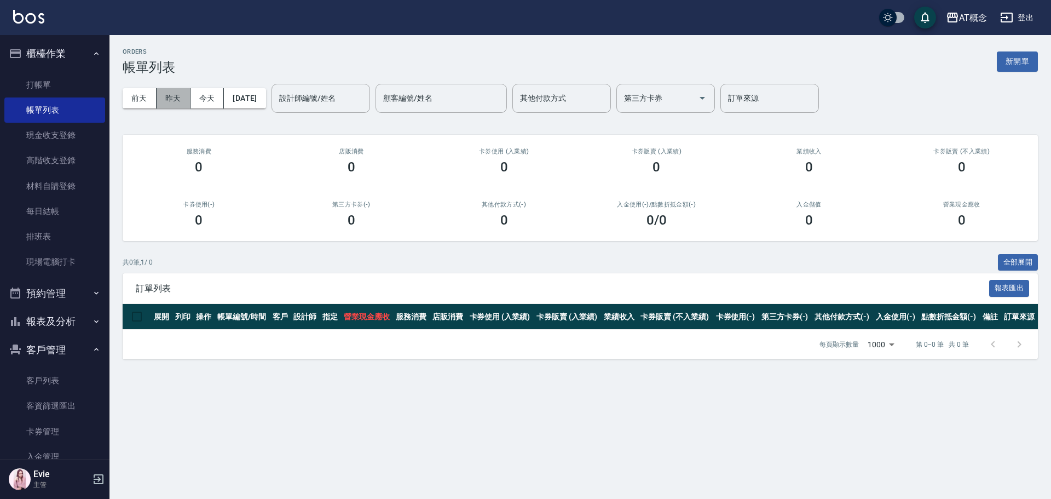
drag, startPoint x: 174, startPoint y: 99, endPoint x: 483, endPoint y: 399, distance: 431.3
click at [174, 103] on button "昨天" at bounding box center [174, 98] width 34 height 20
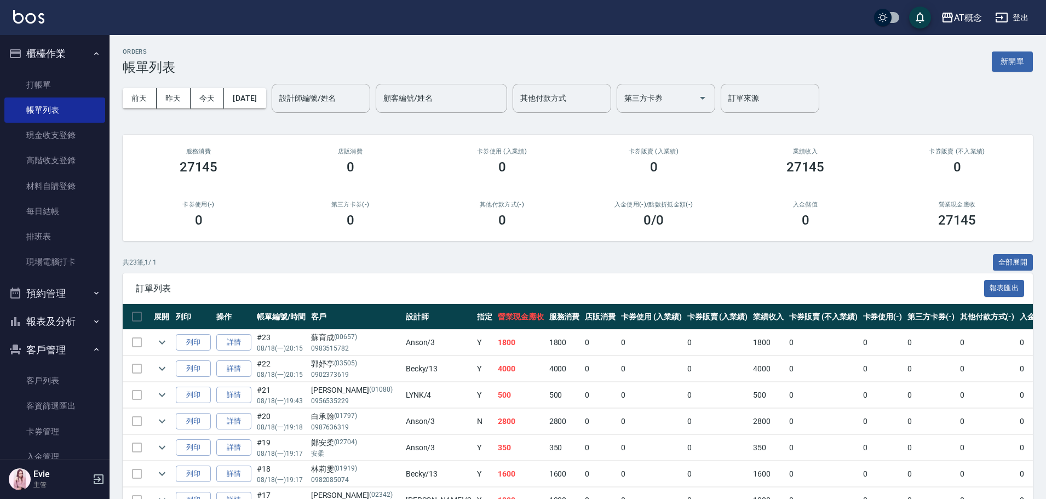
click at [394, 245] on div "ORDERS 帳單列表 新開單 前天 昨天 今天 2025/08/18 設計師編號/姓名 設計師編號/姓名 顧客編號/姓名 顧客編號/姓名 其他付款方式 其他…" at bounding box center [577, 506] width 936 height 942
click at [31, 383] on link "客戶列表" at bounding box center [54, 380] width 101 height 25
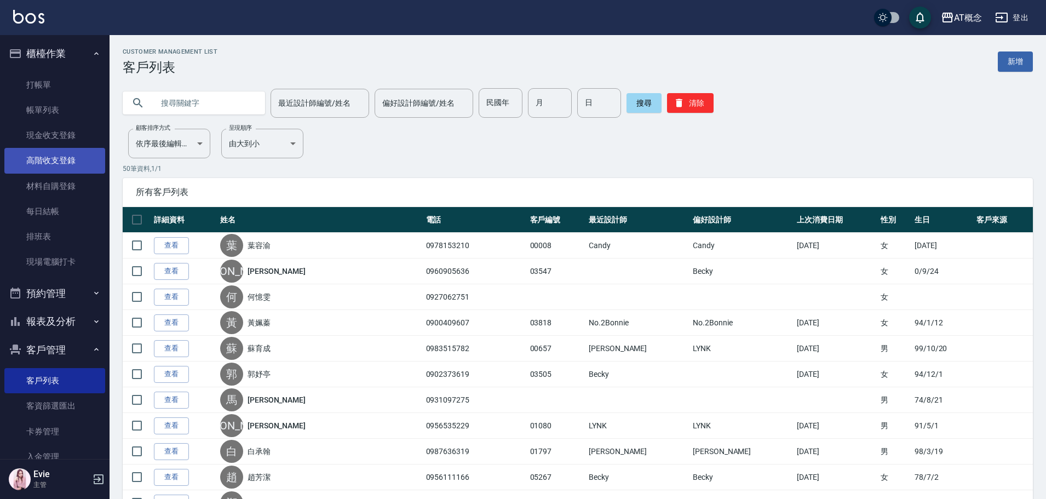
click at [55, 161] on link "高階收支登錄" at bounding box center [54, 160] width 101 height 25
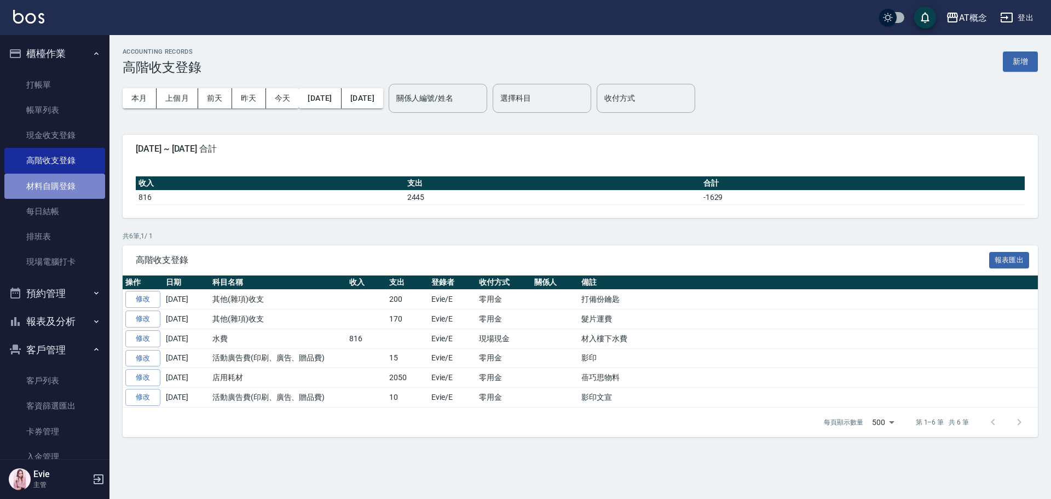
click at [56, 183] on link "材料自購登錄" at bounding box center [54, 186] width 101 height 25
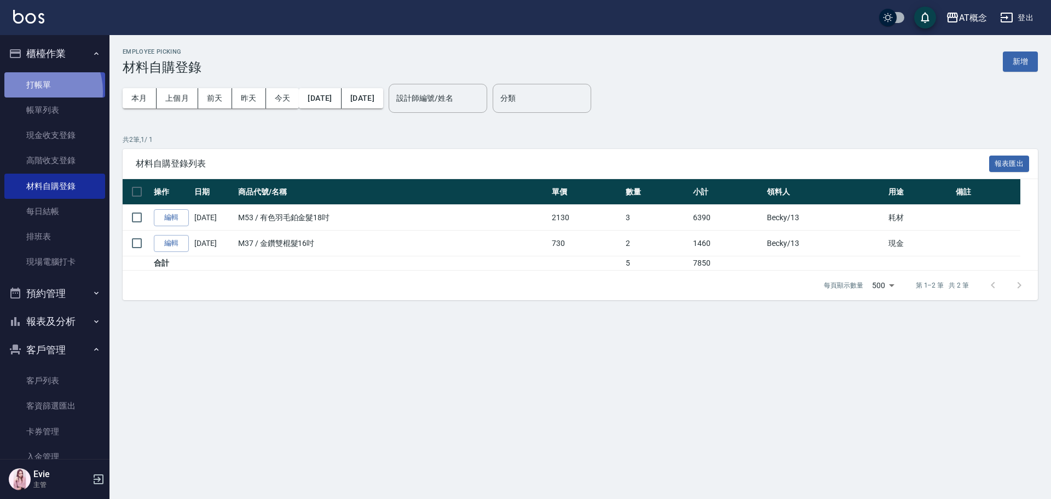
click at [37, 91] on link "打帳單" at bounding box center [54, 84] width 101 height 25
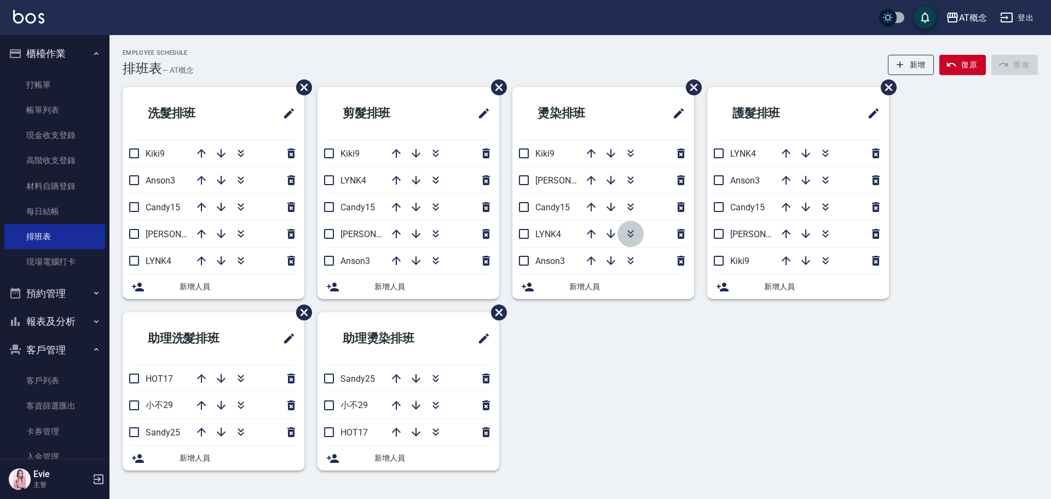
click at [632, 235] on icon "button" at bounding box center [630, 236] width 6 height 4
